Goal: Information Seeking & Learning: Learn about a topic

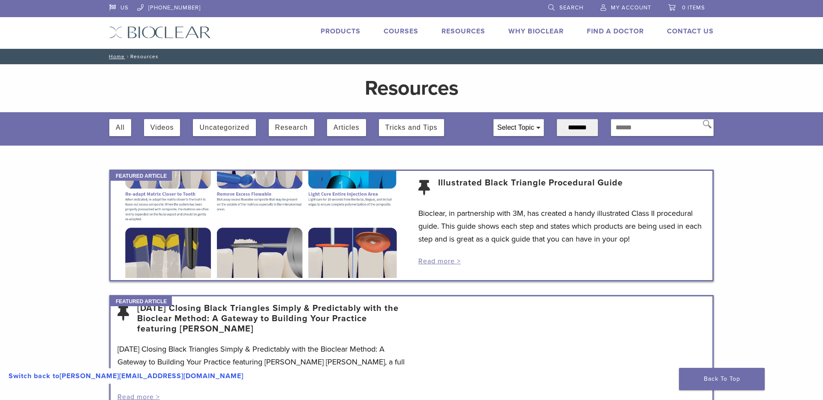
scroll to position [65, 0]
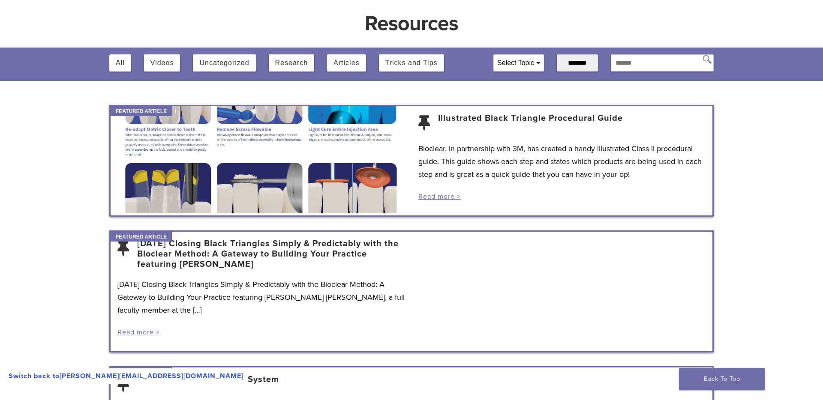
click at [493, 129] on link "Illustrated Black Triangle Procedural Guide" at bounding box center [530, 123] width 185 height 21
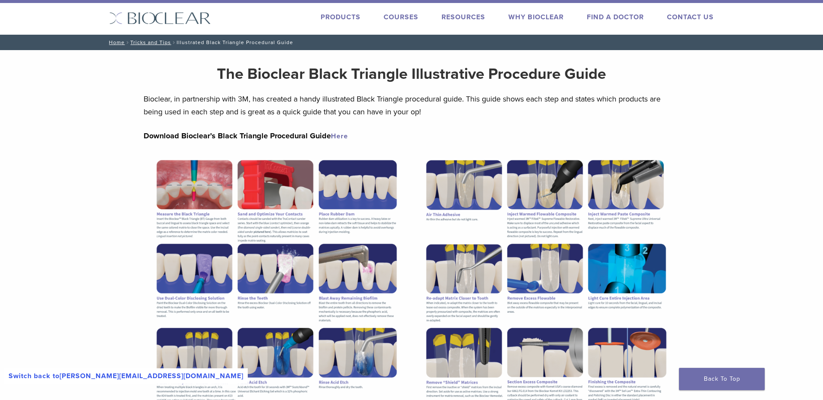
scroll to position [11, 0]
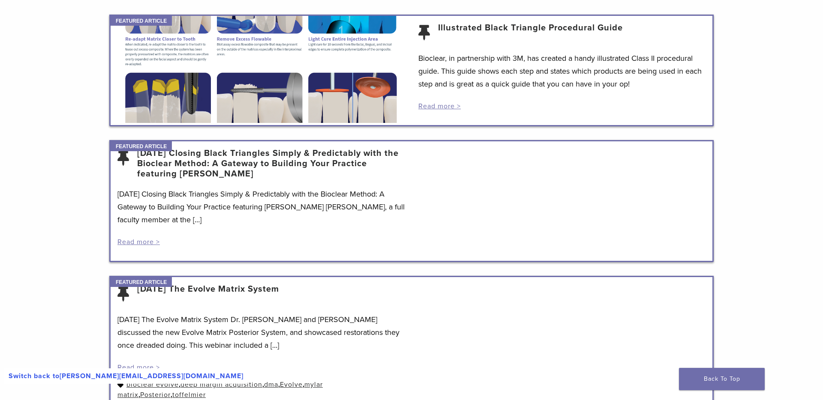
scroll to position [187, 0]
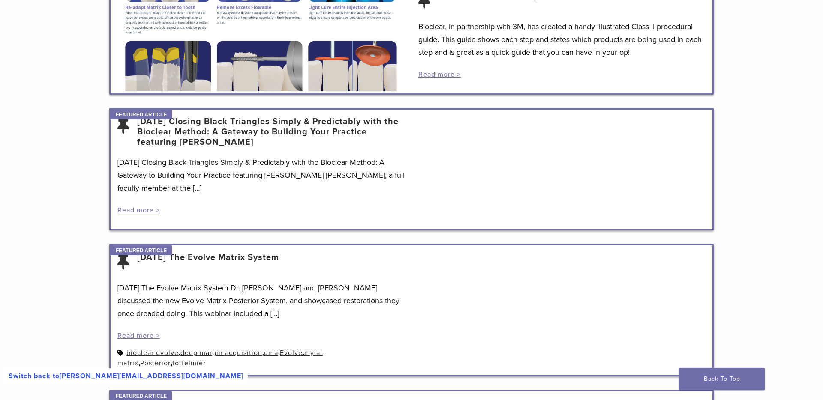
click at [308, 133] on link "[DATE] Closing Black Triangles Simply & Predictably with the Bioclear Method: A…" at bounding box center [271, 132] width 268 height 31
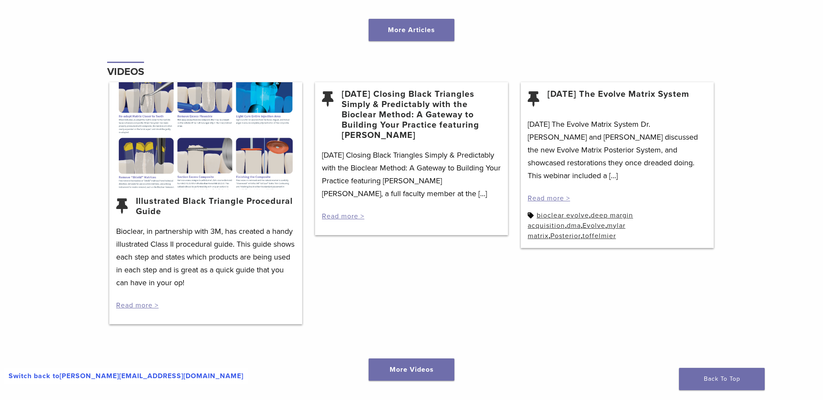
scroll to position [1048, 0]
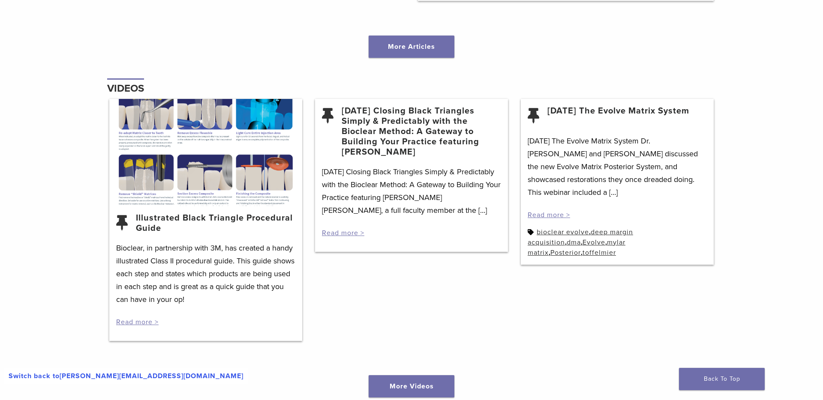
click at [264, 220] on link "Illustrated Black Triangle Procedural Guide" at bounding box center [216, 223] width 160 height 21
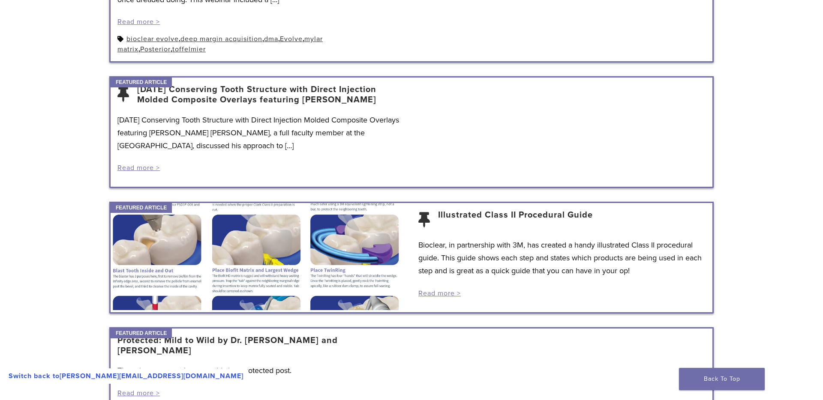
scroll to position [0, 0]
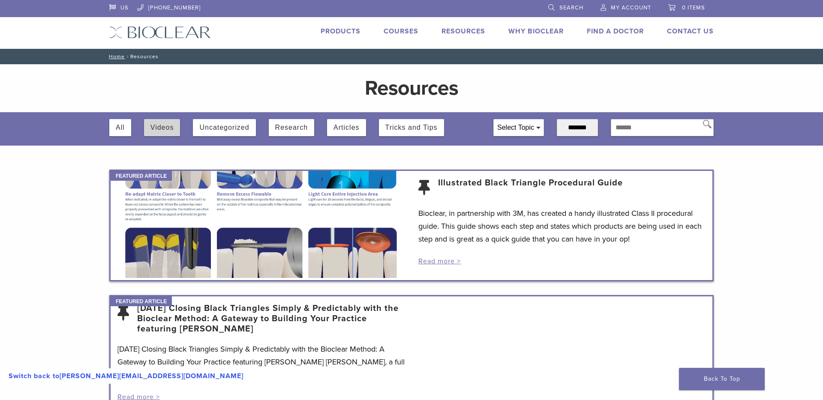
click at [167, 132] on button "Videos" at bounding box center [163, 127] width 24 height 17
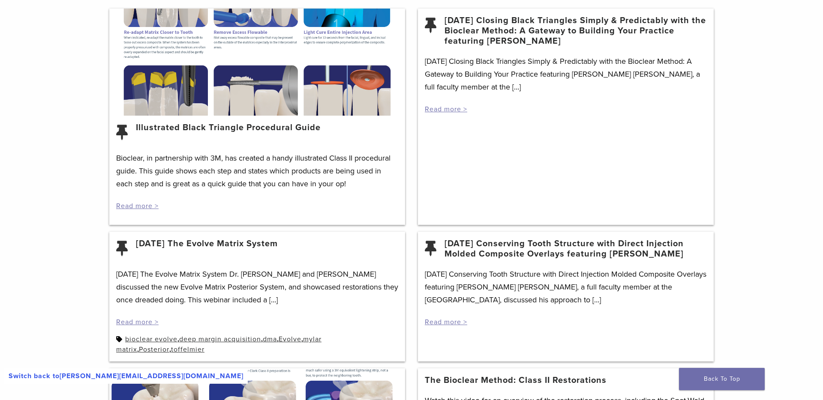
scroll to position [142, 0]
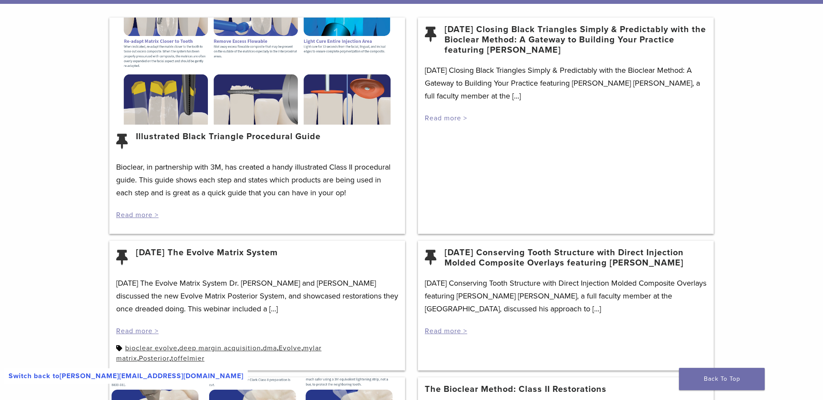
click at [445, 120] on link "Read more >" at bounding box center [446, 118] width 42 height 9
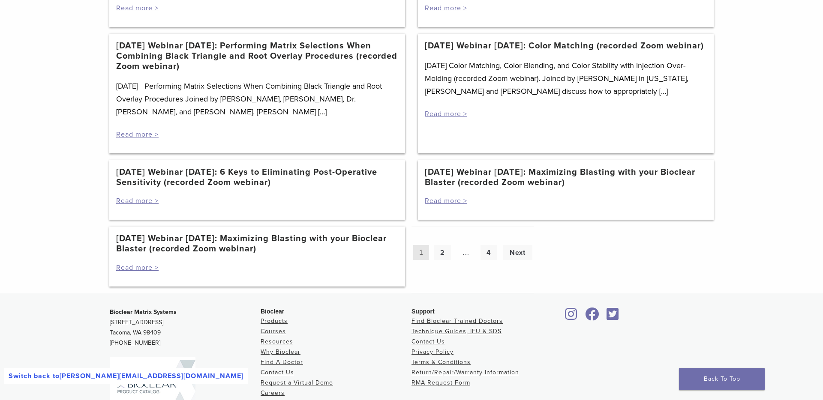
scroll to position [842, 0]
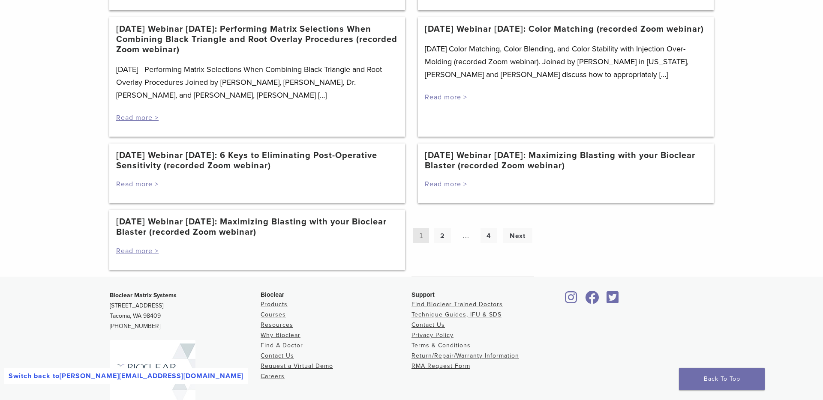
click at [457, 188] on link "Read more >" at bounding box center [446, 184] width 42 height 9
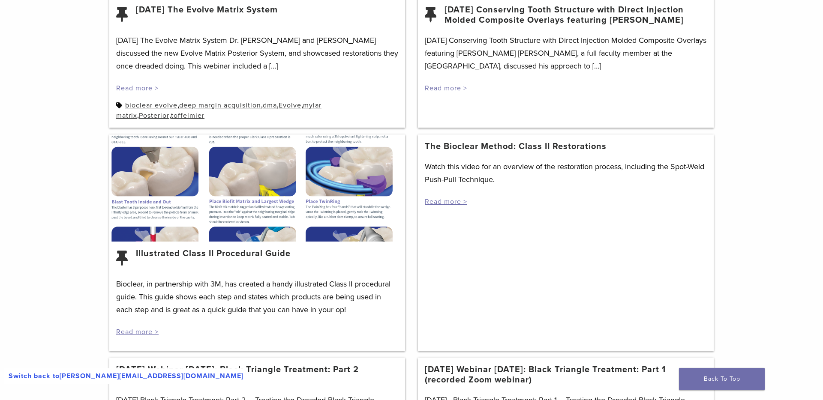
scroll to position [388, 0]
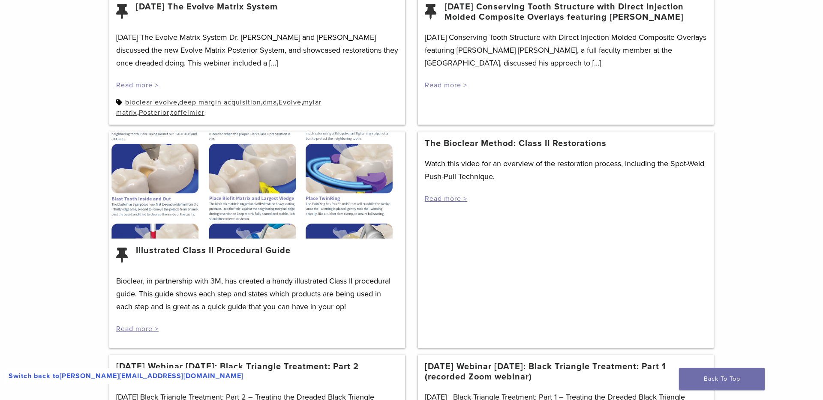
click at [531, 147] on link "The Bioclear Method: Class II Restorations" at bounding box center [516, 143] width 182 height 10
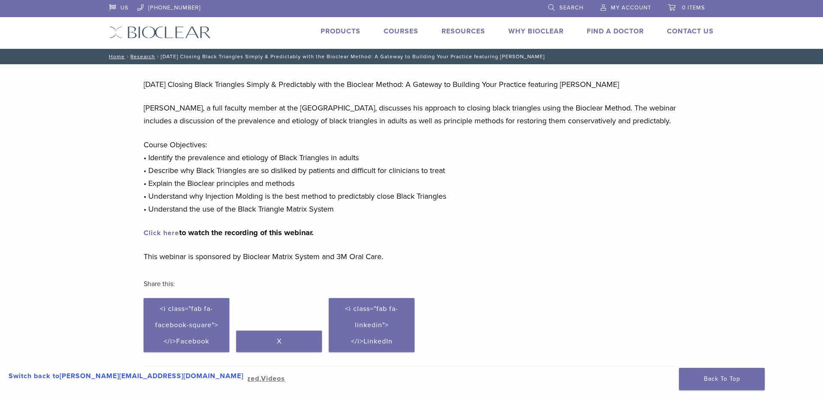
click at [288, 238] on strong "Click here to watch the recording of this webinar." at bounding box center [229, 232] width 170 height 9
click at [169, 238] on link "Click here" at bounding box center [162, 233] width 36 height 9
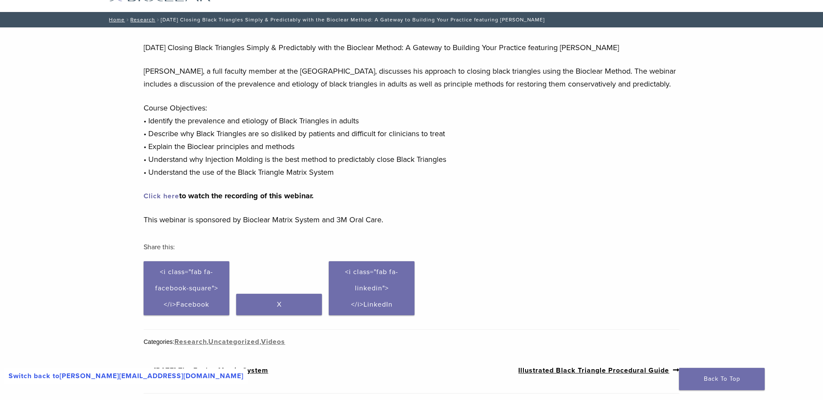
scroll to position [48, 0]
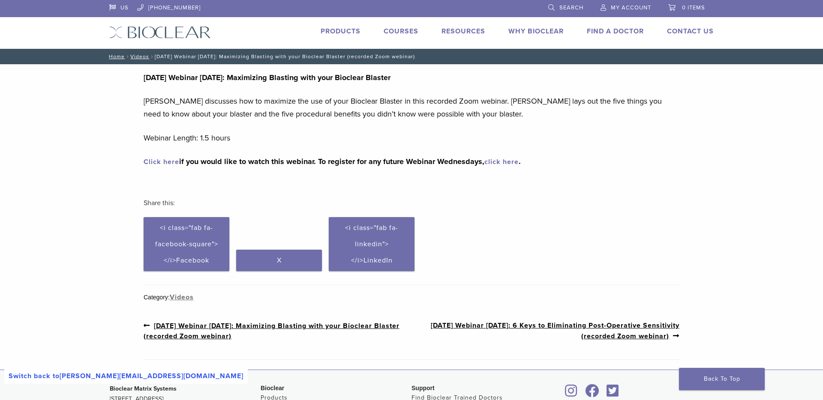
click at [168, 161] on link "Click here" at bounding box center [162, 162] width 36 height 9
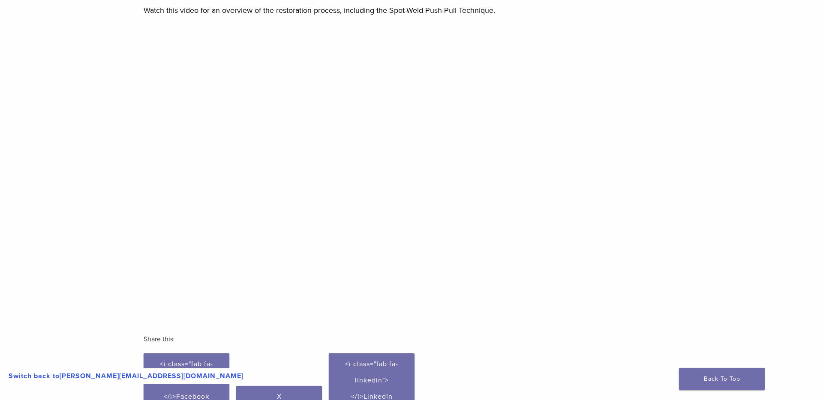
scroll to position [66, 0]
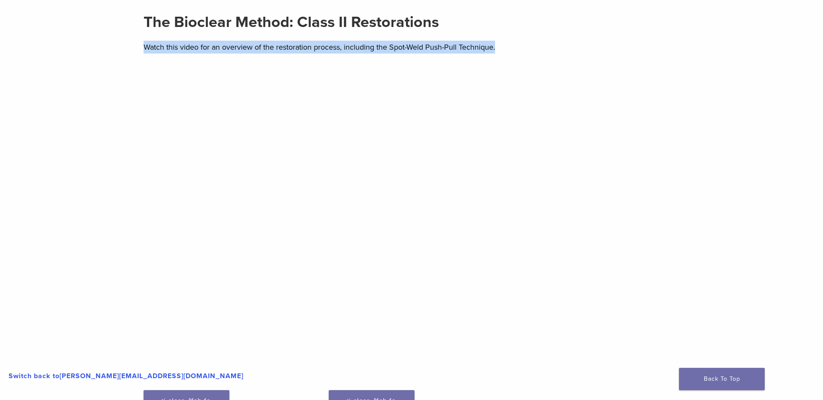
drag, startPoint x: 145, startPoint y: 45, endPoint x: 498, endPoint y: 43, distance: 353.3
click at [498, 43] on p "Watch this video for an overview of the restoration process, including the Spot…" at bounding box center [412, 47] width 536 height 13
copy p "Watch this video for an overview of the restoration process, including the Spot…"
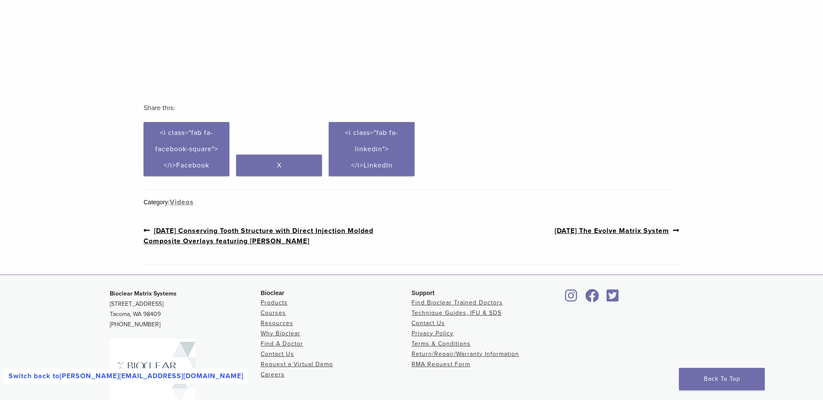
scroll to position [315, 0]
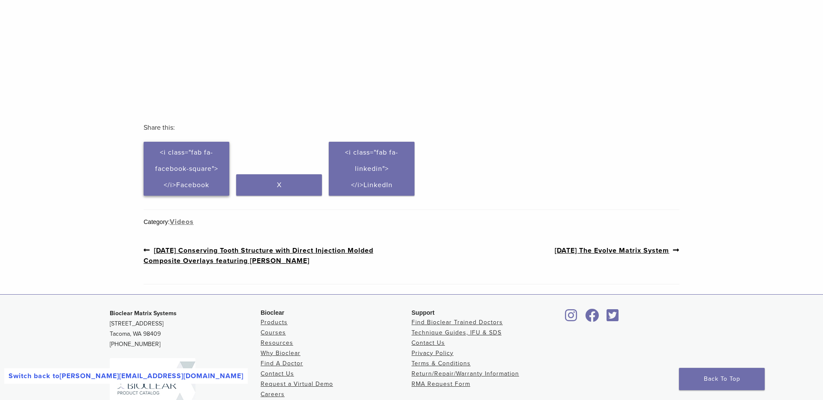
click at [196, 172] on span "<i class="fab fa-facebook-square"></i>Facebook" at bounding box center [186, 168] width 63 height 41
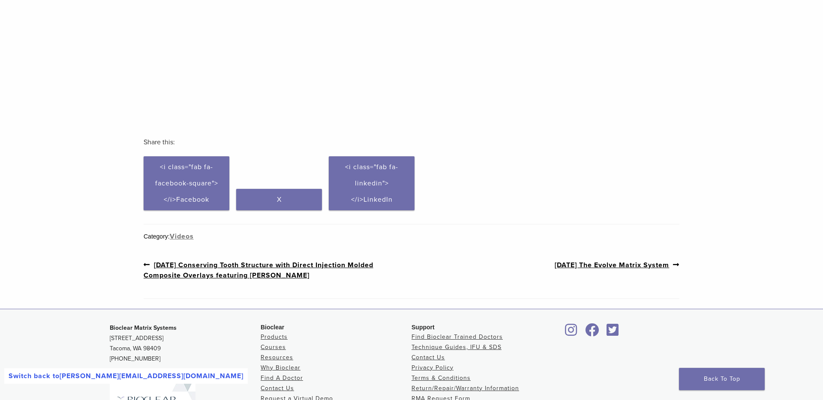
scroll to position [302, 0]
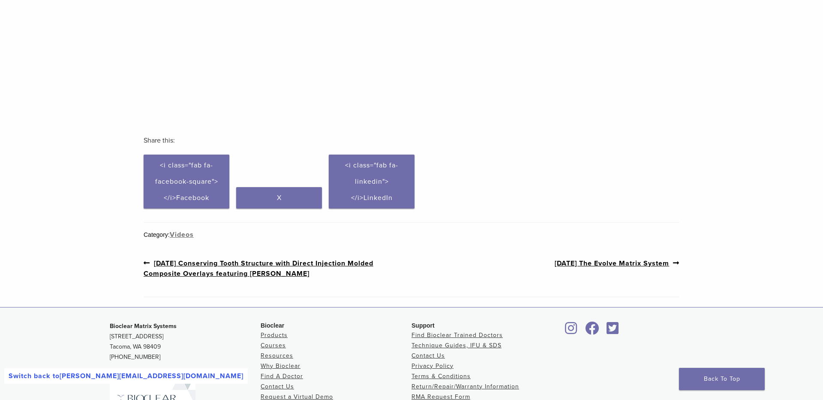
click at [436, 265] on div "Next post: 4/7/2021 The Evolve Matrix System" at bounding box center [546, 263] width 268 height 11
drag, startPoint x: 128, startPoint y: 261, endPoint x: 333, endPoint y: 274, distance: 205.4
click at [333, 274] on div "Section builder not enabled for post $post_id The Bioclear Method: Class II Res…" at bounding box center [411, 29] width 823 height 535
copy nav "Post navigation Previous post: 12/18/2020 Conserving Tooth Structure with Direc…"
click at [491, 269] on nav "Post navigation Previous post: 12/18/2020 Conserving Tooth Structure with Direc…" at bounding box center [412, 268] width 536 height 57
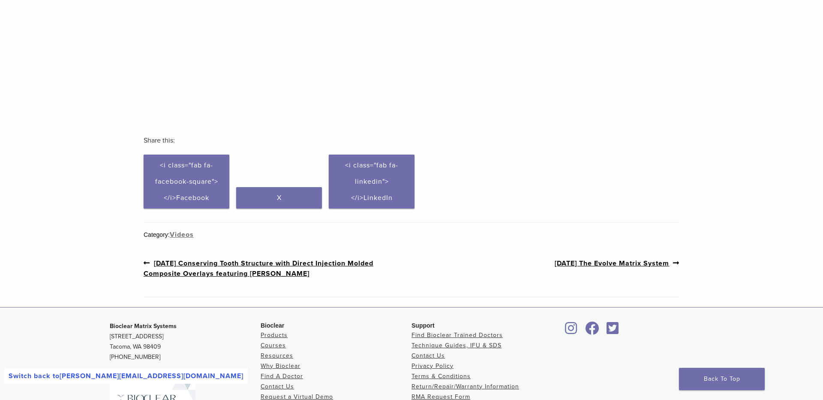
drag, startPoint x: 537, startPoint y: 264, endPoint x: 669, endPoint y: 265, distance: 132.1
click at [669, 265] on div "Next post: 4/7/2021 The Evolve Matrix System" at bounding box center [546, 263] width 268 height 11
copy link "Next post: 4/7/2021 The Evolve Matrix System"
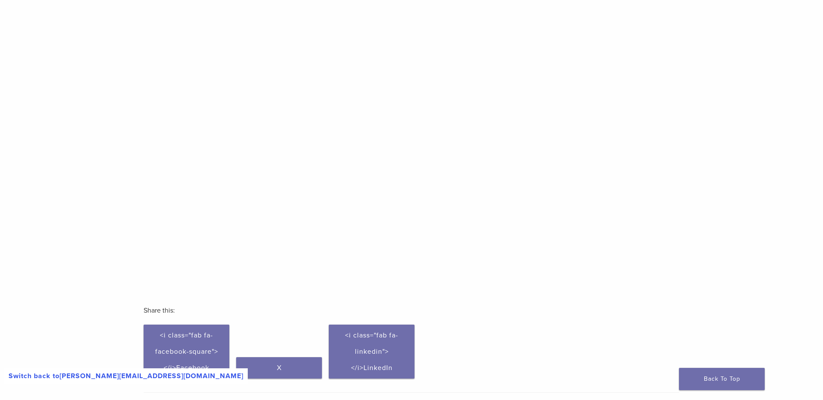
scroll to position [414, 0]
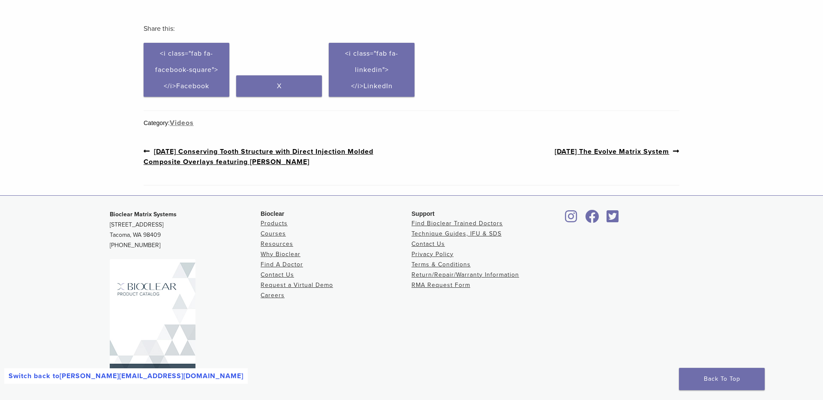
click at [283, 157] on link "Previous post: 12/18/2020 Conserving Tooth Structure with Direct Injection Mold…" at bounding box center [278, 156] width 268 height 21
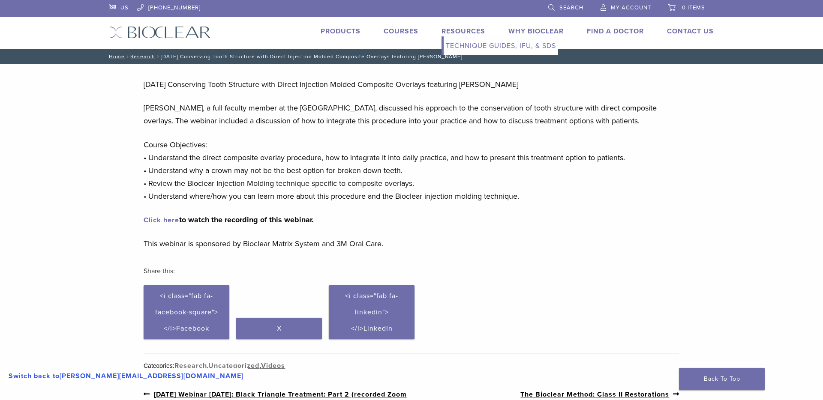
click at [471, 33] on link "Resources" at bounding box center [464, 31] width 44 height 9
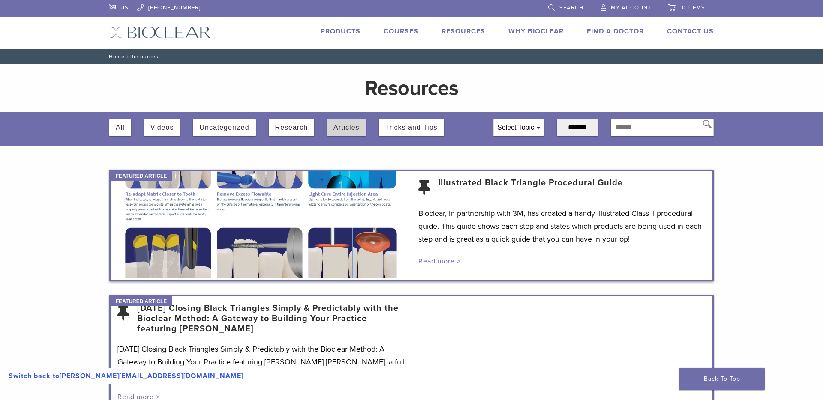
click at [356, 127] on button "Articles" at bounding box center [347, 127] width 26 height 17
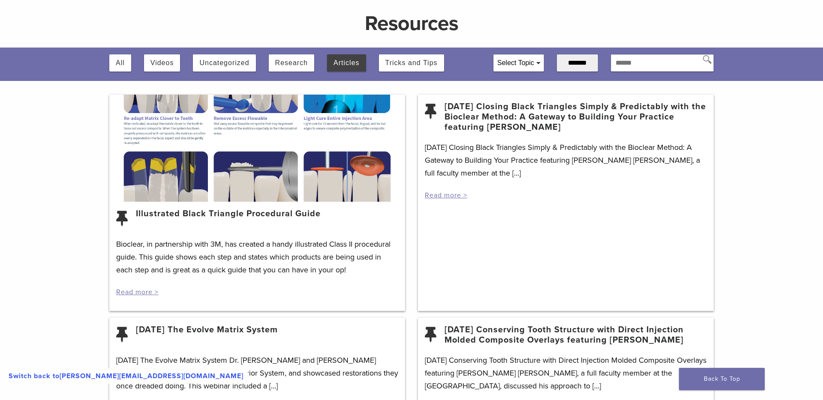
scroll to position [69, 0]
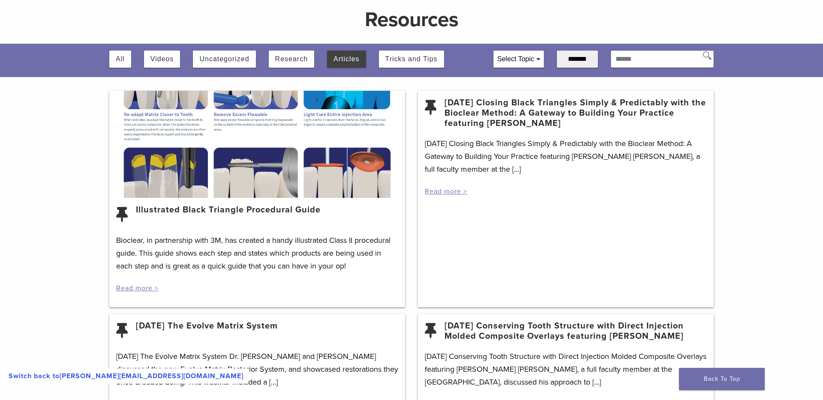
click at [298, 211] on link "Illustrated Black Triangle Procedural Guide" at bounding box center [228, 215] width 185 height 21
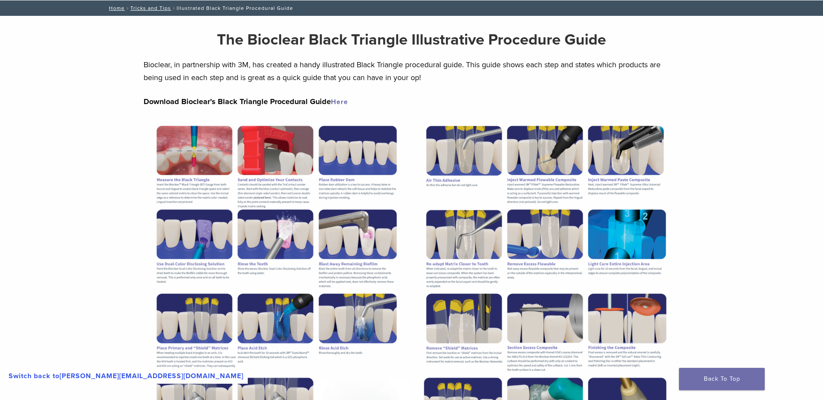
scroll to position [48, 0]
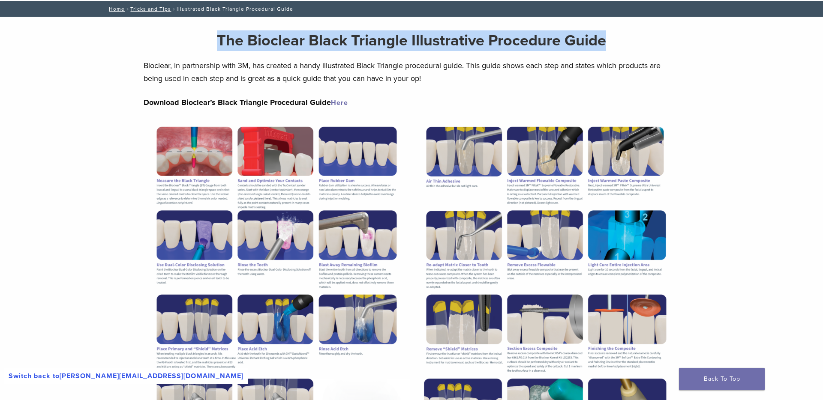
drag, startPoint x: 220, startPoint y: 39, endPoint x: 623, endPoint y: 50, distance: 403.6
click at [623, 50] on h2 "The Bioclear Black Triangle Illustrative Procedure Guide" at bounding box center [412, 40] width 536 height 21
copy strong "The Bioclear Black Triangle Illustrative Procedure Guide"
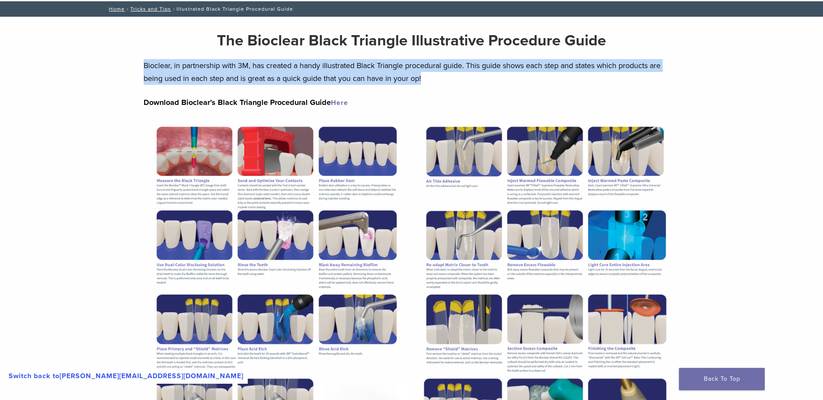
drag, startPoint x: 145, startPoint y: 64, endPoint x: 435, endPoint y: 80, distance: 289.9
click at [435, 80] on p "Bioclear, in partnership with 3M, has created a handy illustrated Black Triangl…" at bounding box center [412, 72] width 536 height 26
copy p "Bioclear, in partnership with 3M, has created a handy illustrated Black Triangl…"
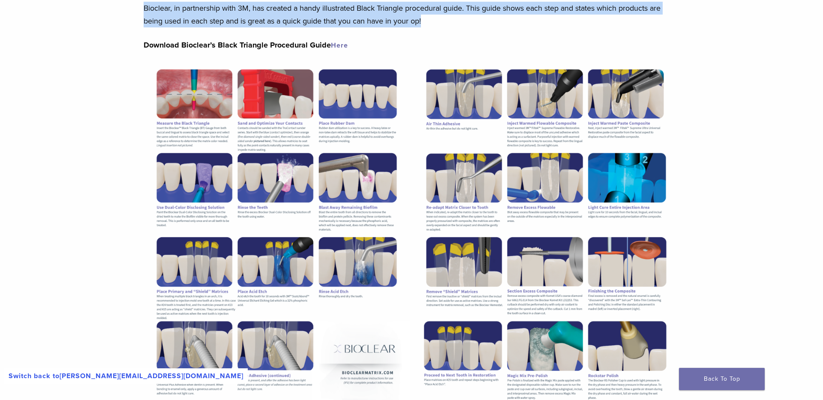
scroll to position [246, 0]
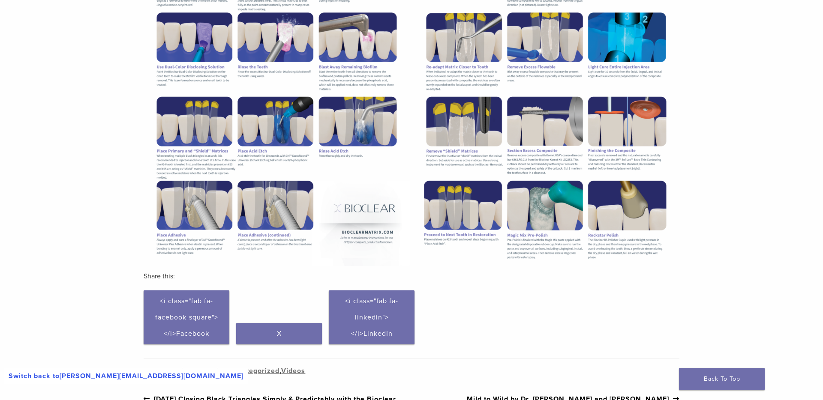
click at [281, 142] on img at bounding box center [277, 94] width 266 height 345
click at [327, 126] on img at bounding box center [277, 94] width 266 height 345
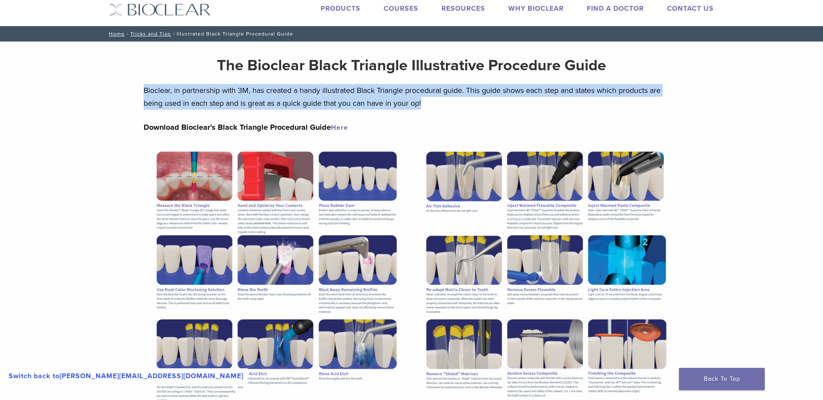
scroll to position [0, 0]
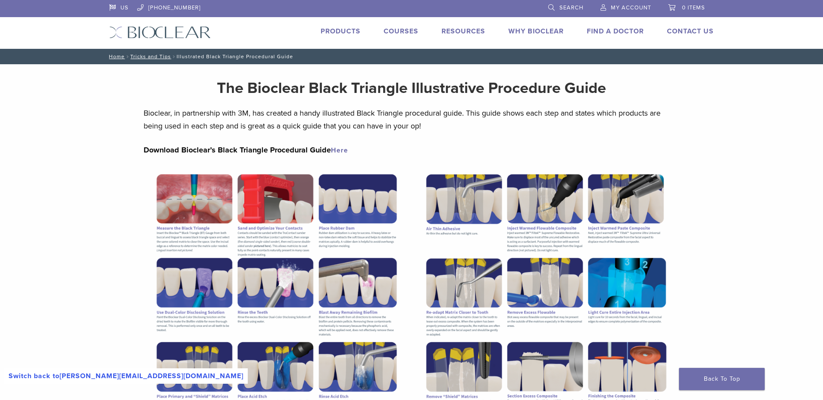
click at [368, 163] on div "The Bioclear Black Triangle Illustrative Procedure Guide Bioclear, in partnersh…" at bounding box center [412, 329] width 536 height 530
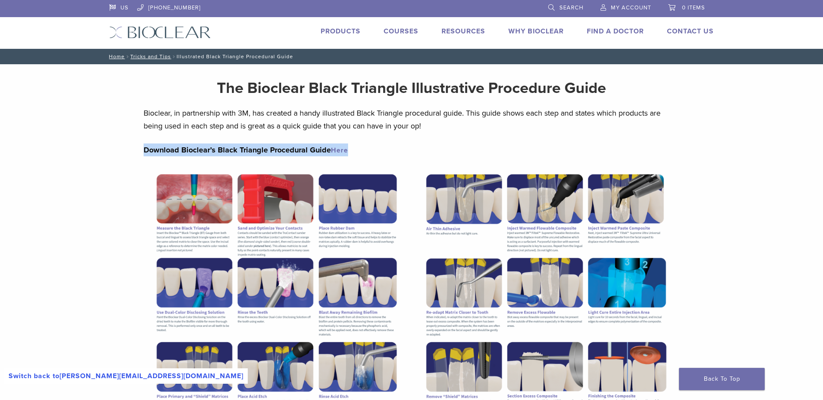
drag, startPoint x: 356, startPoint y: 150, endPoint x: 145, endPoint y: 150, distance: 211.4
click at [145, 150] on p "Download Bioclear’s Black Triangle Procedural Guide Here" at bounding box center [412, 150] width 536 height 13
copy strong "Download Bioclear’s Black Triangle Procedural Guide Here"
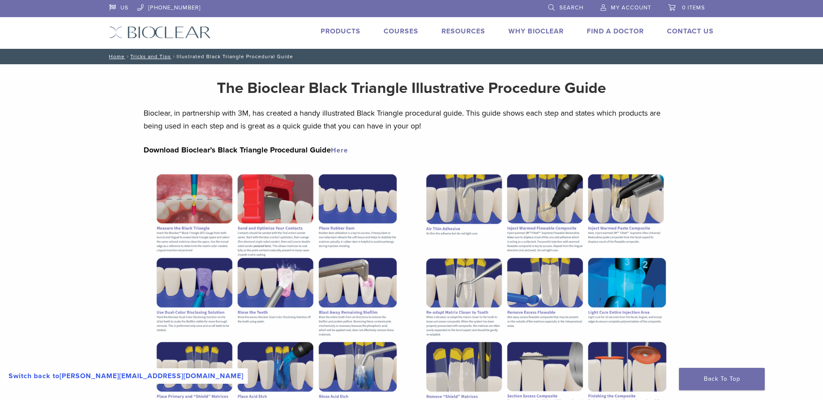
click at [689, 8] on span "0 items" at bounding box center [693, 7] width 23 height 7
click at [742, 39] on header "US 1.855.712.5327 Search My Account 0 items Cart No products in the cart. Back …" at bounding box center [411, 24] width 823 height 49
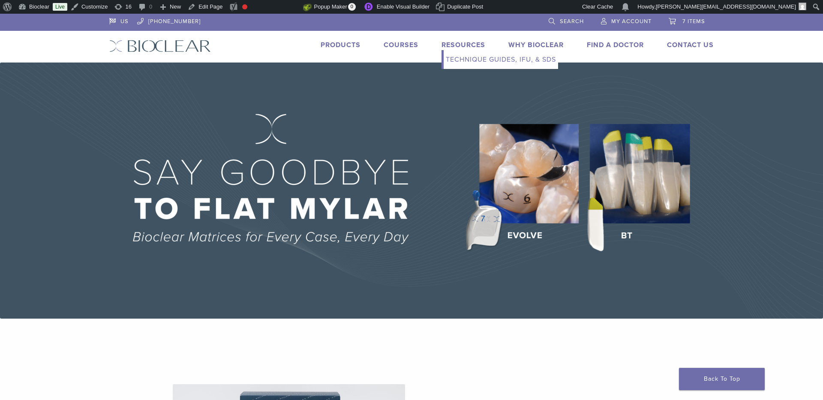
click at [455, 45] on link "Resources" at bounding box center [464, 45] width 44 height 9
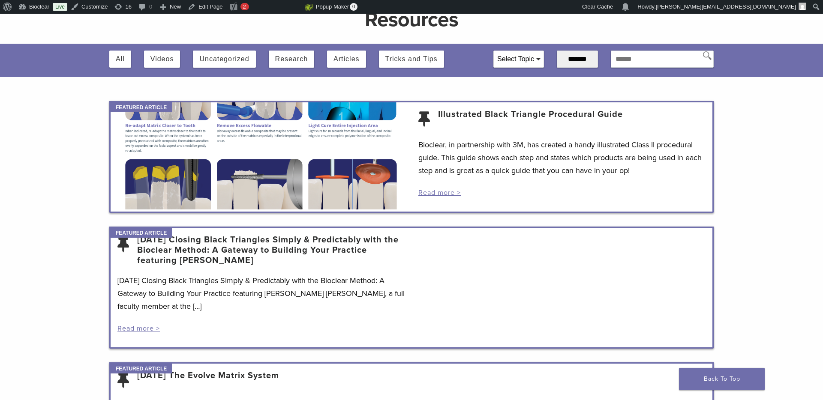
scroll to position [123, 0]
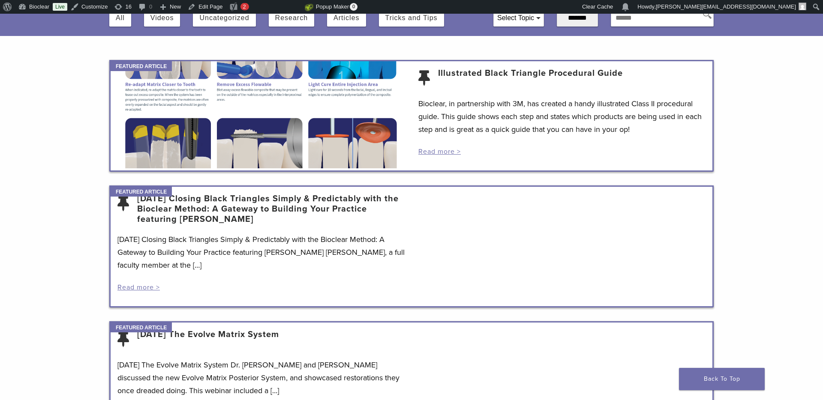
click at [521, 133] on p "Bioclear, in partnership with 3M, has created a handy illustrated Class II proc…" at bounding box center [561, 116] width 287 height 39
click at [531, 109] on p "Bioclear, in partnership with 3M, has created a handy illustrated Class II proc…" at bounding box center [561, 116] width 287 height 39
click at [547, 113] on p "Bioclear, in partnership with 3M, has created a handy illustrated Class II proc…" at bounding box center [561, 116] width 287 height 39
click at [441, 152] on link "Read more >" at bounding box center [439, 152] width 42 height 9
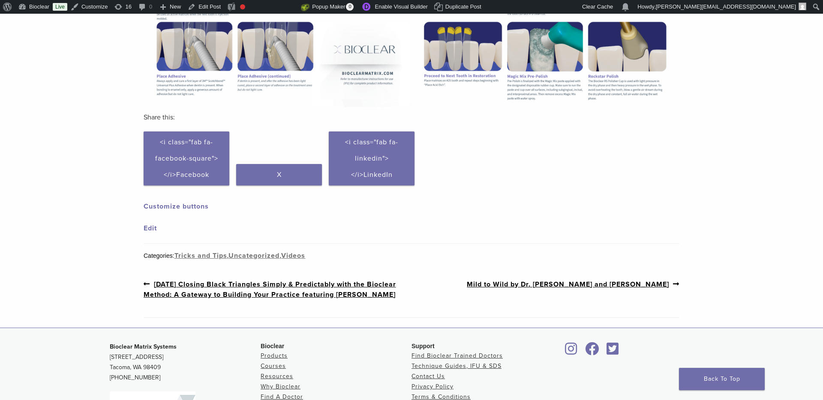
scroll to position [419, 0]
drag, startPoint x: 331, startPoint y: 256, endPoint x: 177, endPoint y: 255, distance: 153.5
click at [177, 255] on div "Categories: Tricks and Tips , Uncategorized , Videos" at bounding box center [412, 255] width 536 height 10
copy div "Tricks and Tips , Uncategorized , Videos"
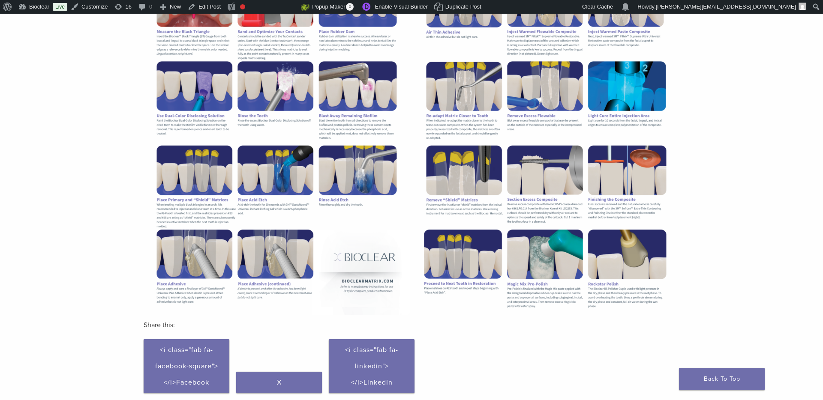
scroll to position [0, 0]
